Goal: Complete application form

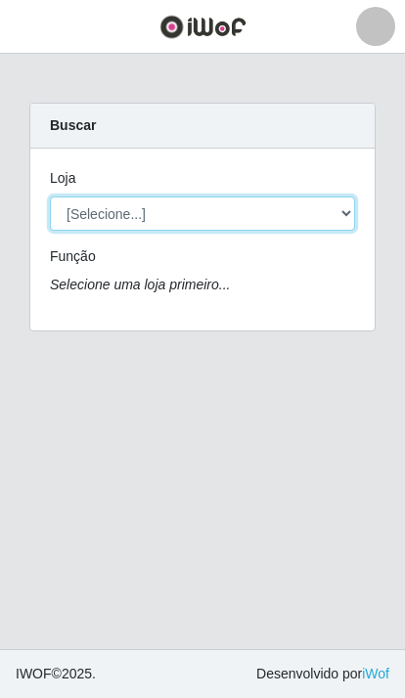
click at [160, 209] on select "[Selecione...] Extrabom - Loja 01 Centro de Distribuição" at bounding box center [202, 213] width 305 height 34
select select "435"
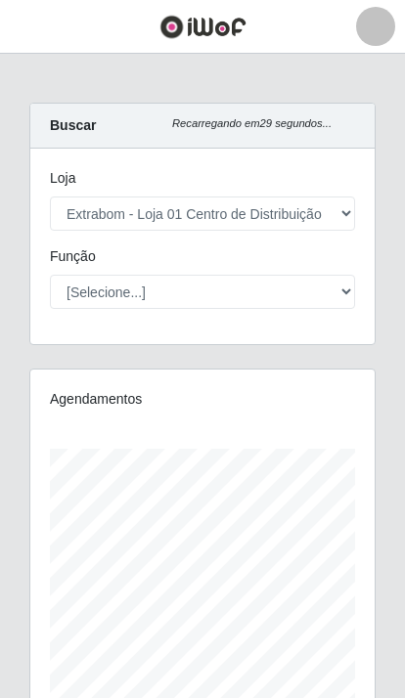
scroll to position [392, 344]
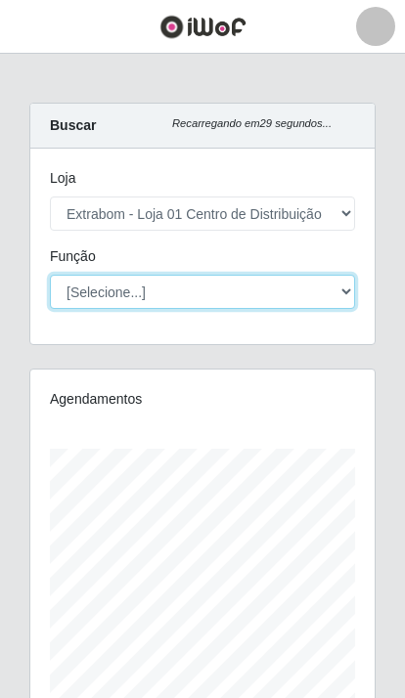
click at [216, 289] on select "[Selecione...] Carregador e Descarregador de Caminhão Carregador e Descarregado…" at bounding box center [202, 292] width 305 height 34
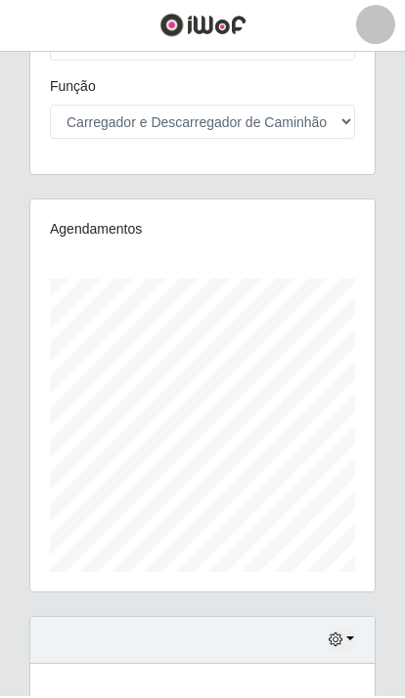
scroll to position [61, 0]
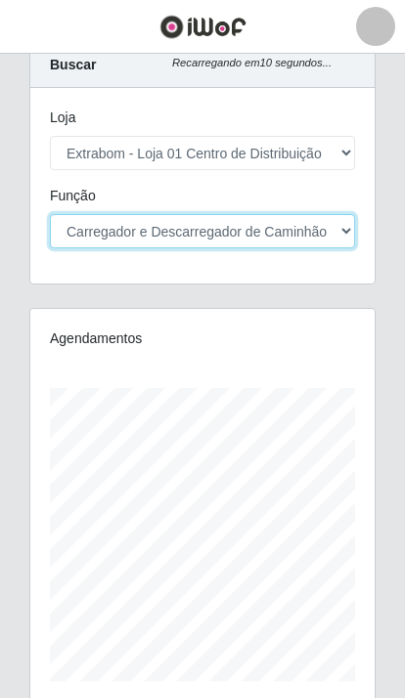
click at [319, 233] on select "[Selecione...] Carregador e Descarregador de Caminhão Carregador e Descarregado…" at bounding box center [202, 231] width 305 height 34
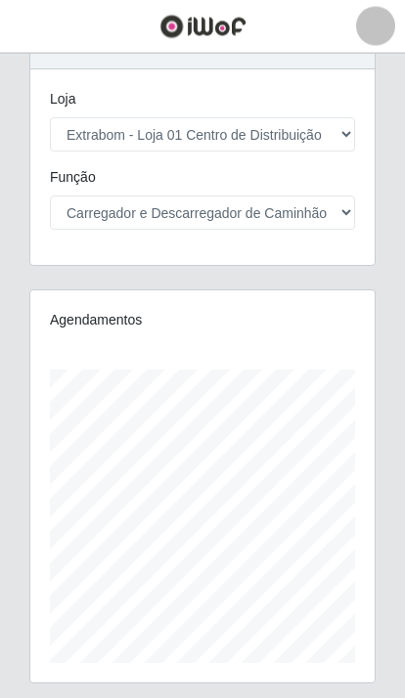
scroll to position [0, 0]
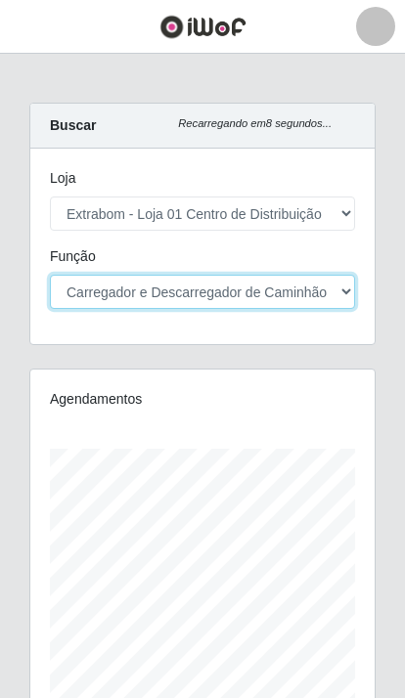
click at [327, 288] on select "[Selecione...] Carregador e Descarregador de Caminhão Carregador e Descarregado…" at bounding box center [202, 292] width 305 height 34
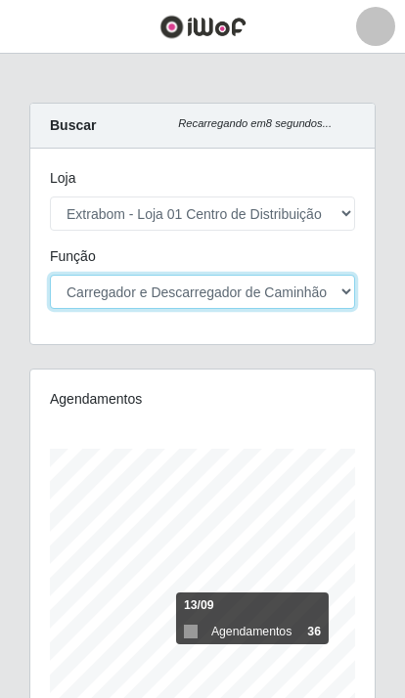
click at [318, 295] on select "[Selecione...] Carregador e Descarregador de Caminhão Carregador e Descarregado…" at bounding box center [202, 292] width 305 height 34
select select "11"
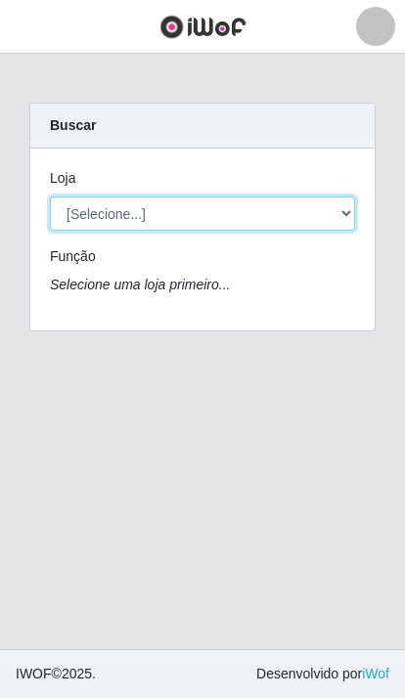
click at [304, 209] on select "[Selecione...] Extrabom - Loja 01 Centro de Distribuição" at bounding box center [202, 213] width 305 height 34
select select "435"
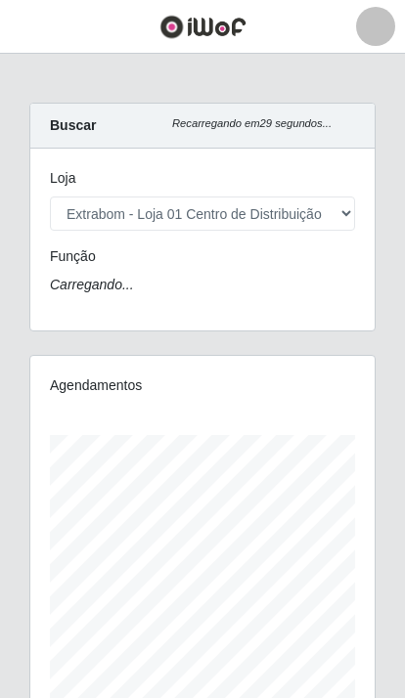
scroll to position [392, 344]
